Goal: Task Accomplishment & Management: Manage account settings

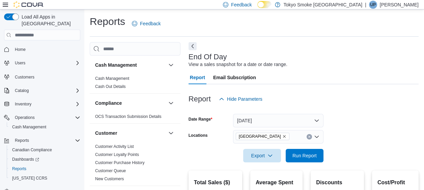
scroll to position [13, 0]
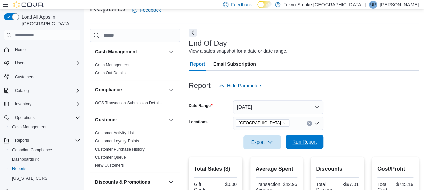
click at [312, 149] on span "Run Report" at bounding box center [305, 141] width 30 height 13
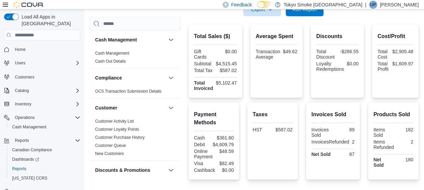
scroll to position [182, 0]
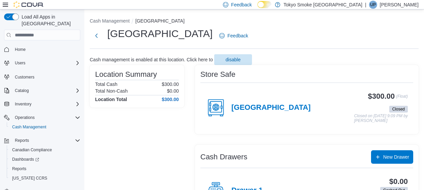
scroll to position [4, 0]
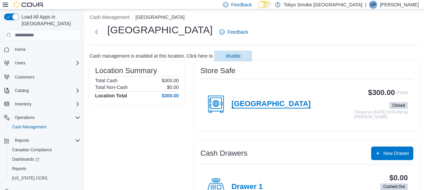
click at [241, 102] on h4 "[GEOGRAPHIC_DATA]" at bounding box center [270, 104] width 79 height 9
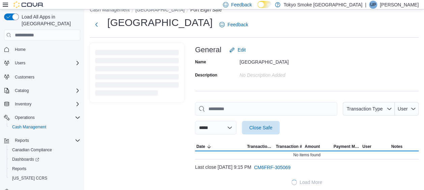
scroll to position [15, 0]
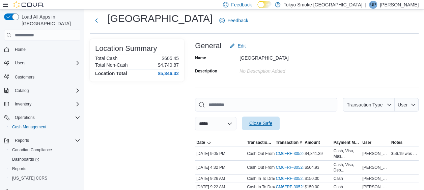
click at [272, 120] on span "Close Safe" at bounding box center [261, 123] width 30 height 13
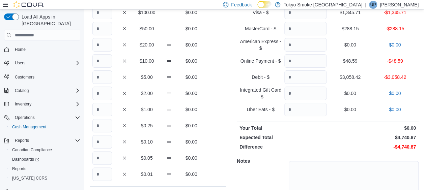
scroll to position [8, 0]
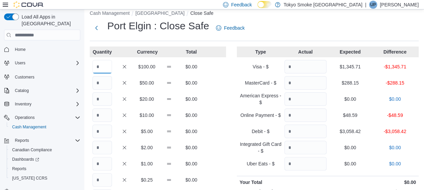
click at [100, 66] on input "Quantity" at bounding box center [102, 66] width 20 height 13
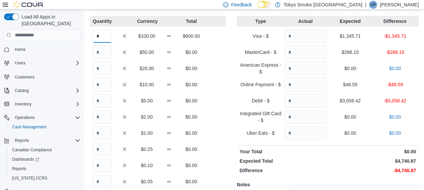
scroll to position [75, 0]
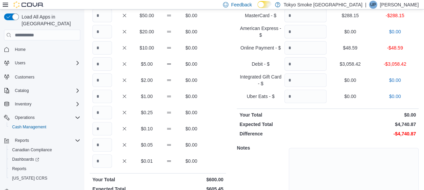
type input "*"
click at [102, 61] on input "Quantity" at bounding box center [102, 63] width 20 height 13
type input "*"
click at [98, 158] on input "Quantity" at bounding box center [102, 160] width 20 height 13
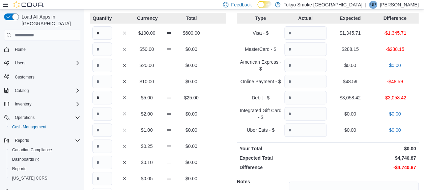
type input "**"
click at [101, 50] on input "Quantity" at bounding box center [102, 48] width 20 height 13
click at [101, 65] on input "Quantity" at bounding box center [102, 65] width 20 height 13
type input "*"
click at [98, 92] on input "*" at bounding box center [102, 97] width 20 height 13
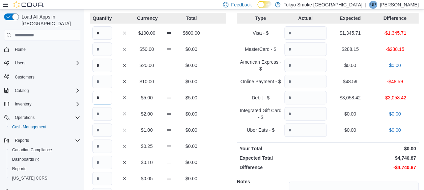
type input "*"
click at [300, 33] on input "Quantity" at bounding box center [305, 32] width 42 height 13
type input "*******"
click at [306, 52] on input "Quantity" at bounding box center [305, 48] width 42 height 13
type input "******"
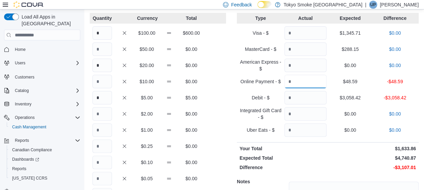
click at [312, 81] on input "Quantity" at bounding box center [305, 81] width 42 height 13
type input "*****"
click at [322, 97] on input "Quantity" at bounding box center [305, 97] width 42 height 13
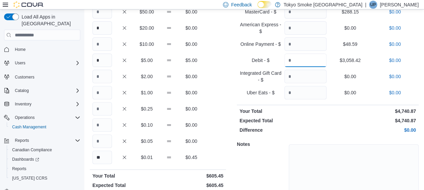
scroll to position [109, 0]
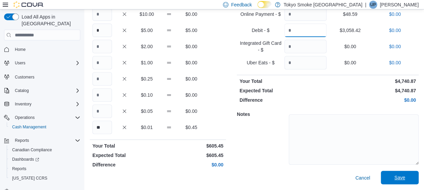
type input "*******"
drag, startPoint x: 414, startPoint y: 175, endPoint x: 418, endPoint y: 176, distance: 4.2
click at [415, 175] on span "Save" at bounding box center [400, 177] width 30 height 13
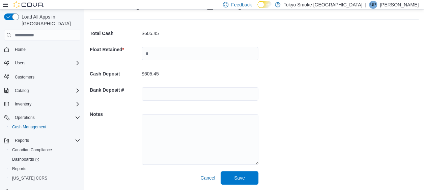
scroll to position [29, 0]
click at [186, 51] on input "text" at bounding box center [200, 53] width 117 height 13
type input "***"
click at [227, 183] on span "Save" at bounding box center [240, 177] width 30 height 13
